Goal: Task Accomplishment & Management: Manage account settings

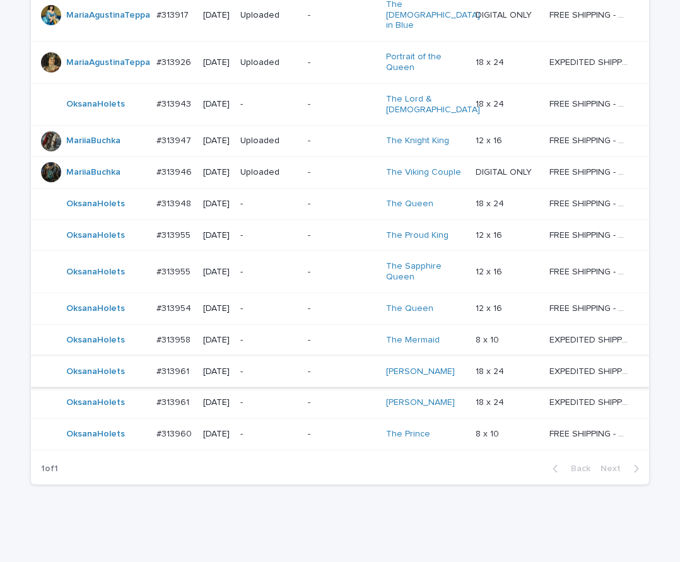
scroll to position [850, 0]
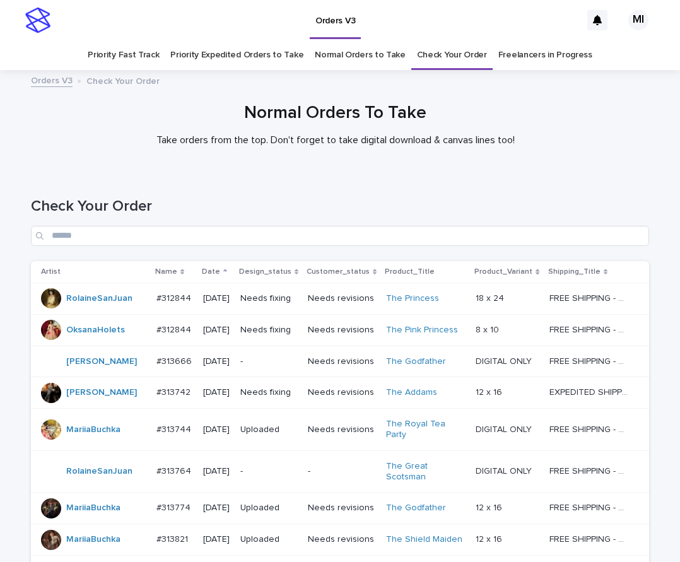
scroll to position [850, 0]
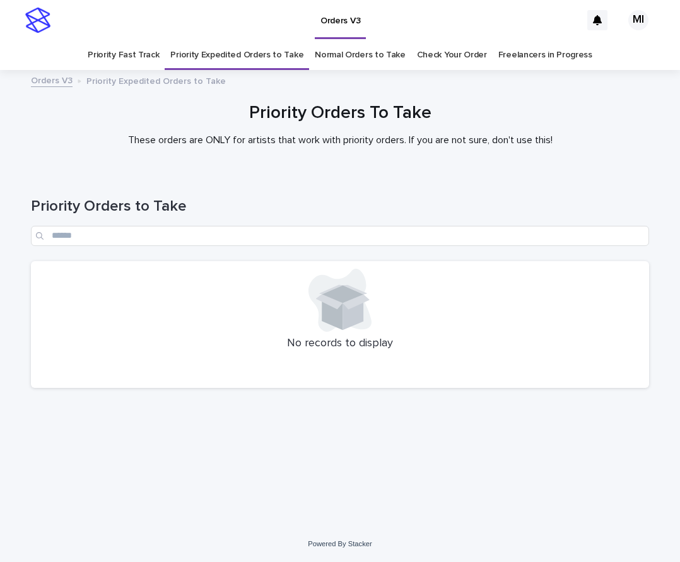
drag, startPoint x: 574, startPoint y: 179, endPoint x: 481, endPoint y: 129, distance: 105.6
click at [573, 179] on div "Priority Orders to Take" at bounding box center [340, 216] width 618 height 89
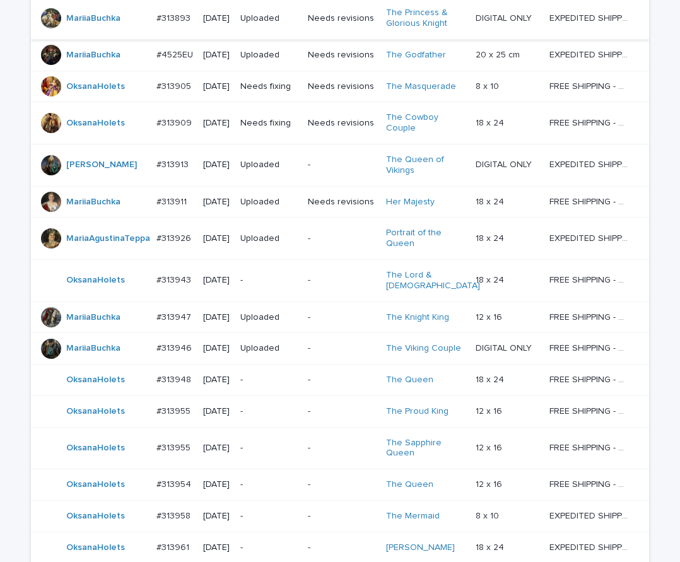
scroll to position [608, 0]
